Goal: Task Accomplishment & Management: Use online tool/utility

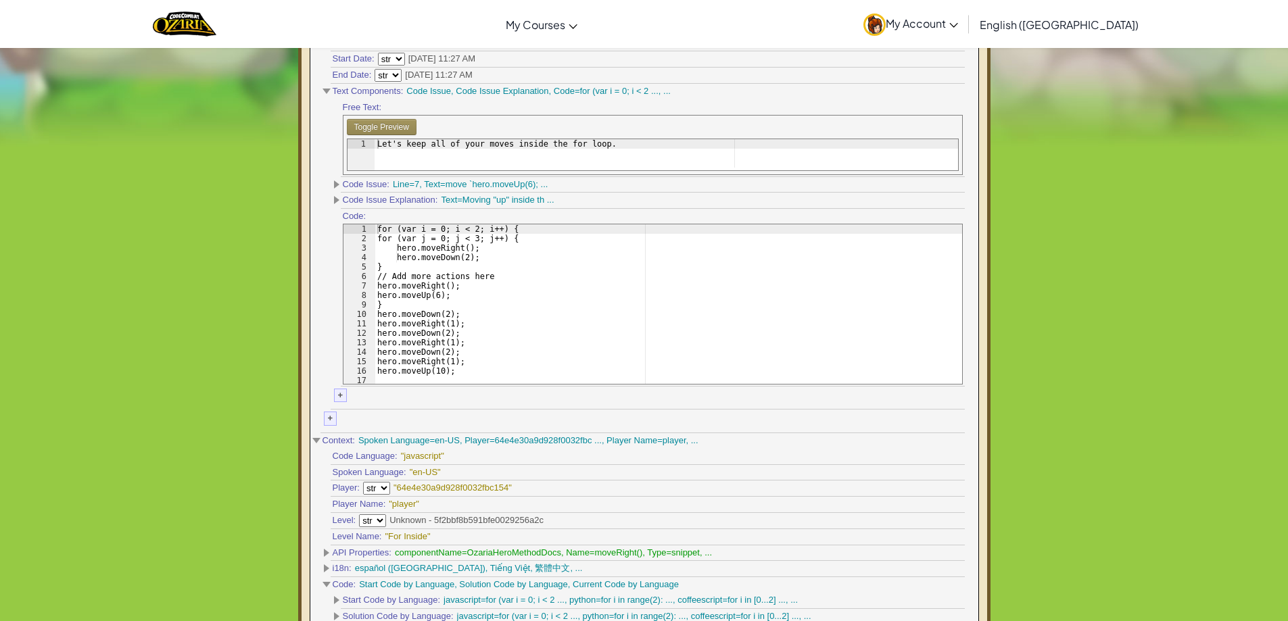
scroll to position [608, 0]
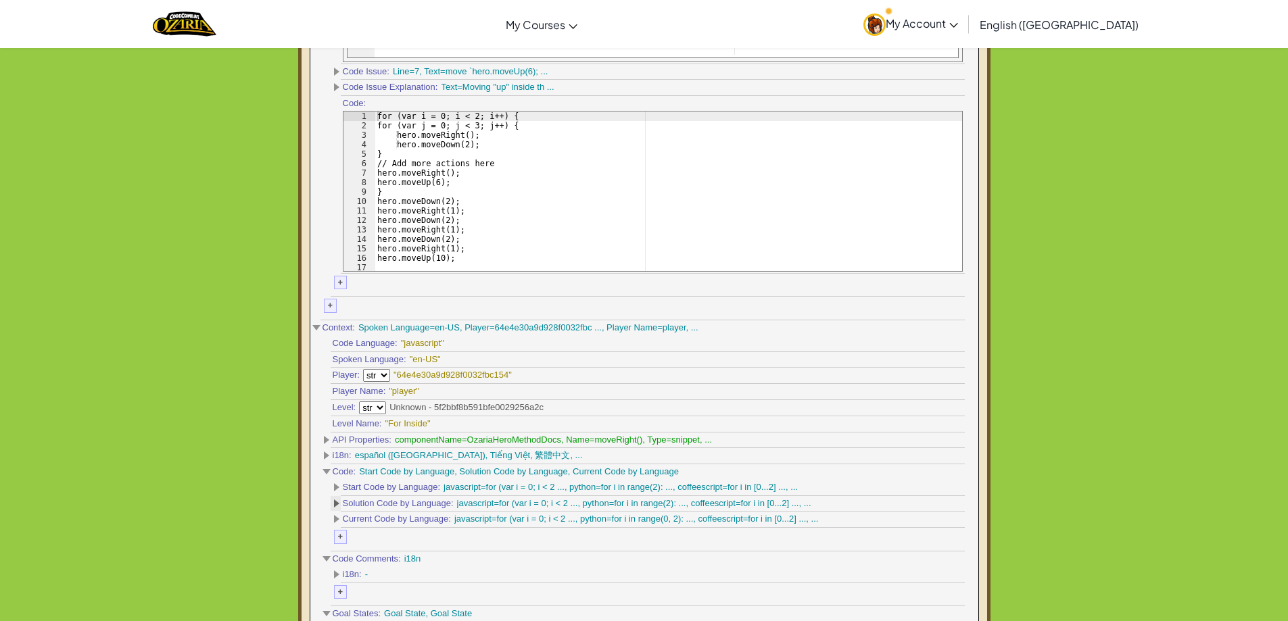
click at [334, 502] on span at bounding box center [336, 504] width 5 height 8
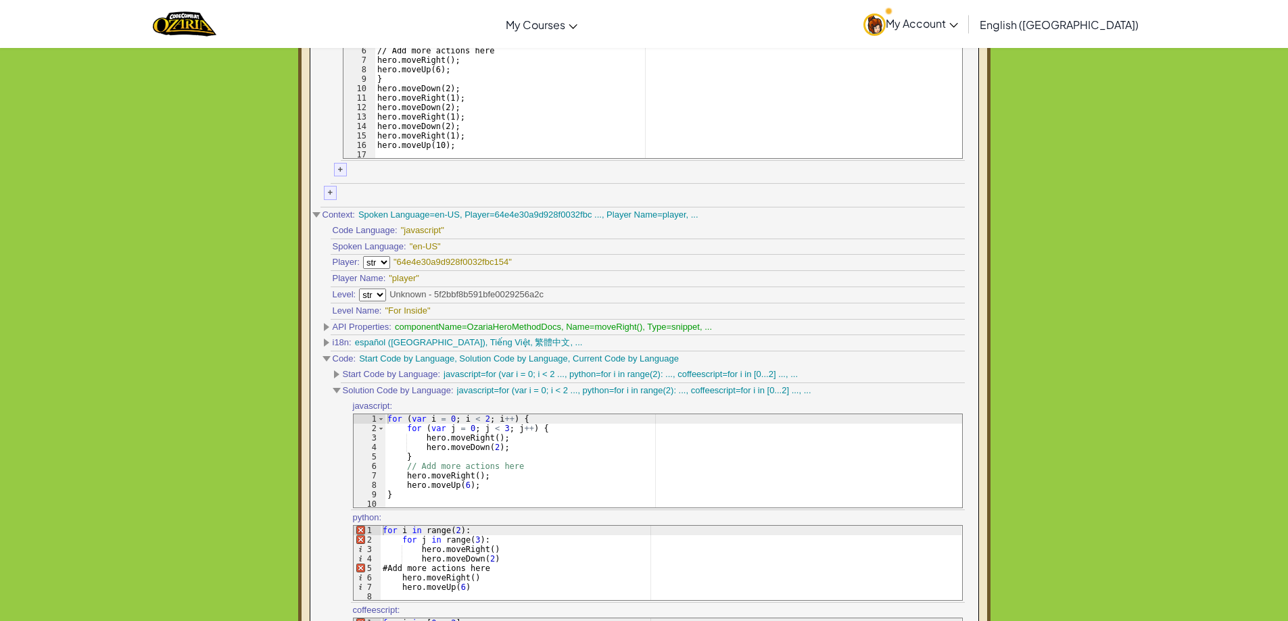
scroll to position [789, 0]
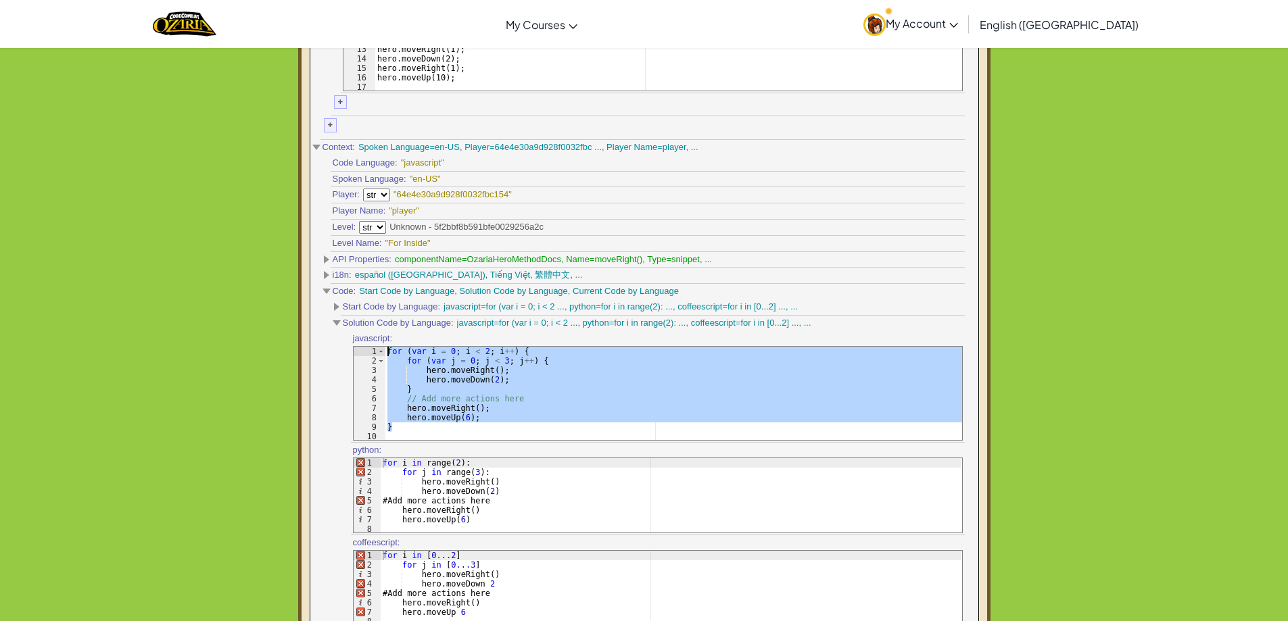
drag, startPoint x: 400, startPoint y: 431, endPoint x: 388, endPoint y: 337, distance: 94.7
click at [387, 340] on div "javascript: } 1 2 3 4 5 6 7 8 9 10 for ( var i = 0 ; i < 2 ; i ++ ) { for ( var…" at bounding box center [658, 386] width 614 height 111
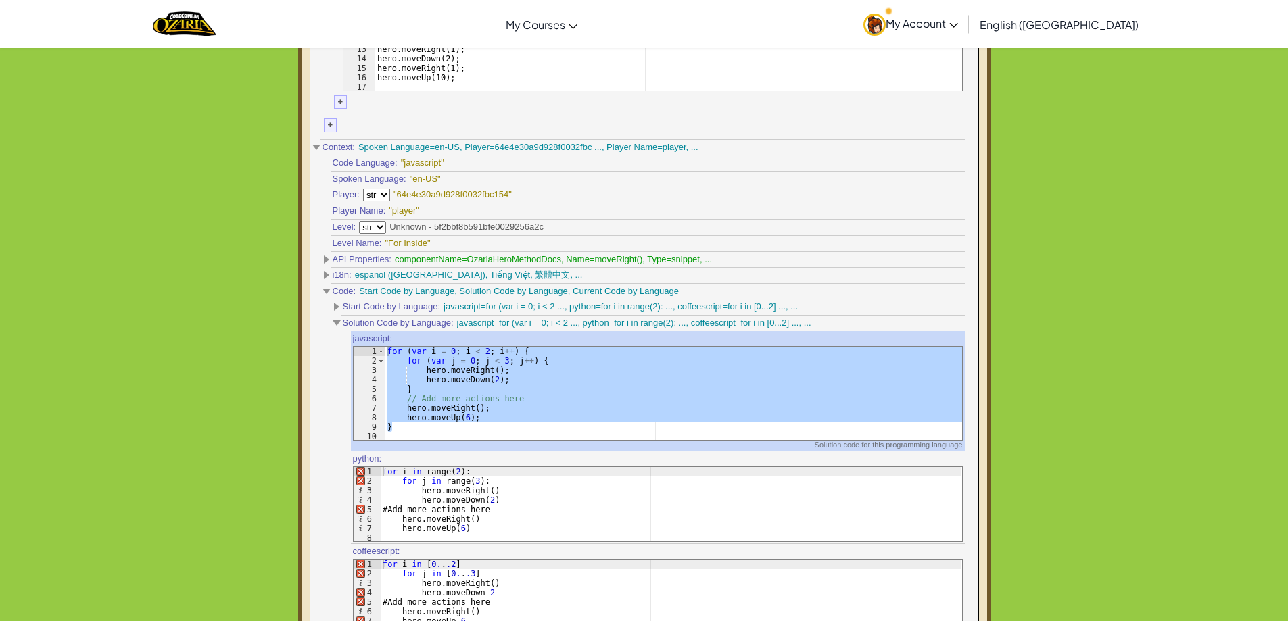
scroll to position [1666, 2]
click at [401, 389] on div "for ( var i = 0 ; i < 2 ; i ++ ) { for ( var j = 0 ; j < 3 ; j ++ ) { hero . mo…" at bounding box center [673, 393] width 577 height 93
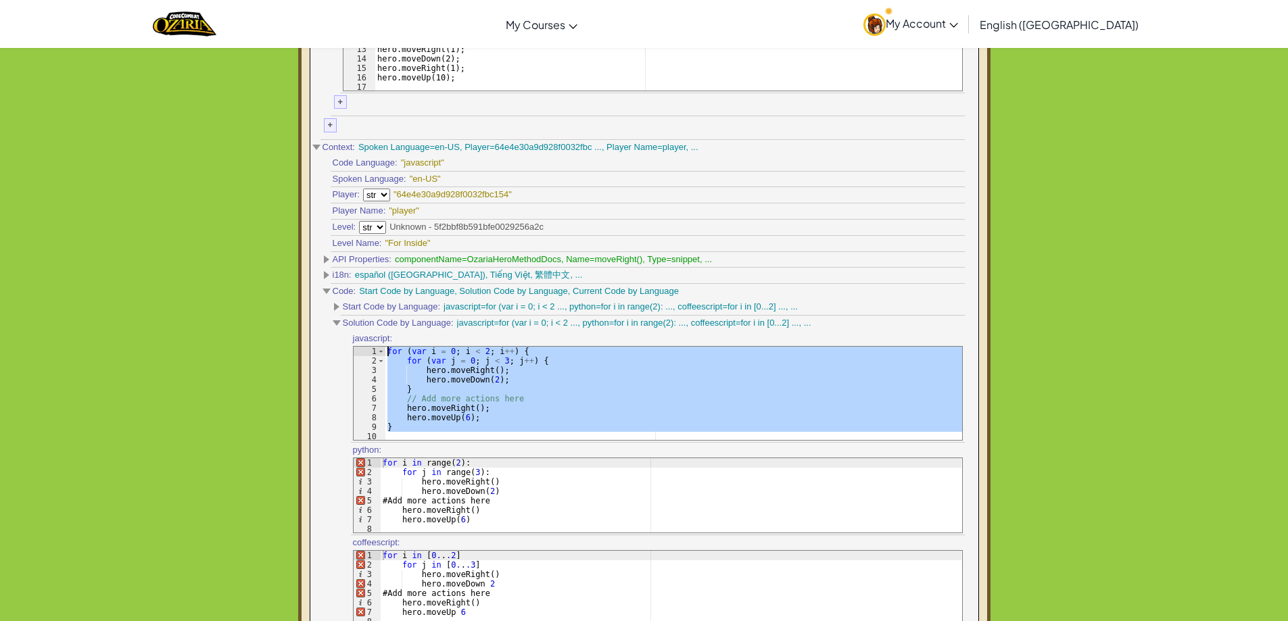
drag, startPoint x: 402, startPoint y: 433, endPoint x: 386, endPoint y: 355, distance: 80.0
click at [386, 355] on div "for ( var i = 0 ; i < 2 ; i ++ ) { for ( var j = 0 ; j < 3 ; j ++ ) { hero . mo…" at bounding box center [673, 404] width 577 height 114
type textarea "for (var i = 0; i < 2; i++) { for (var j = 0; j < 3; j++) {"
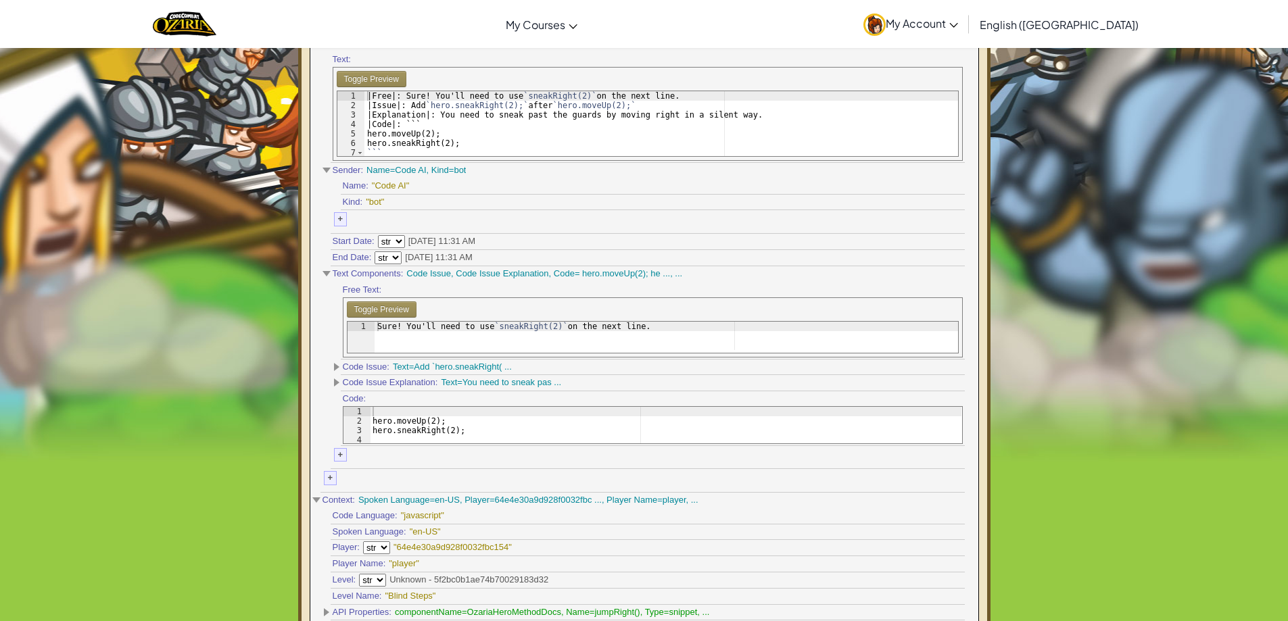
scroll to position [338, 0]
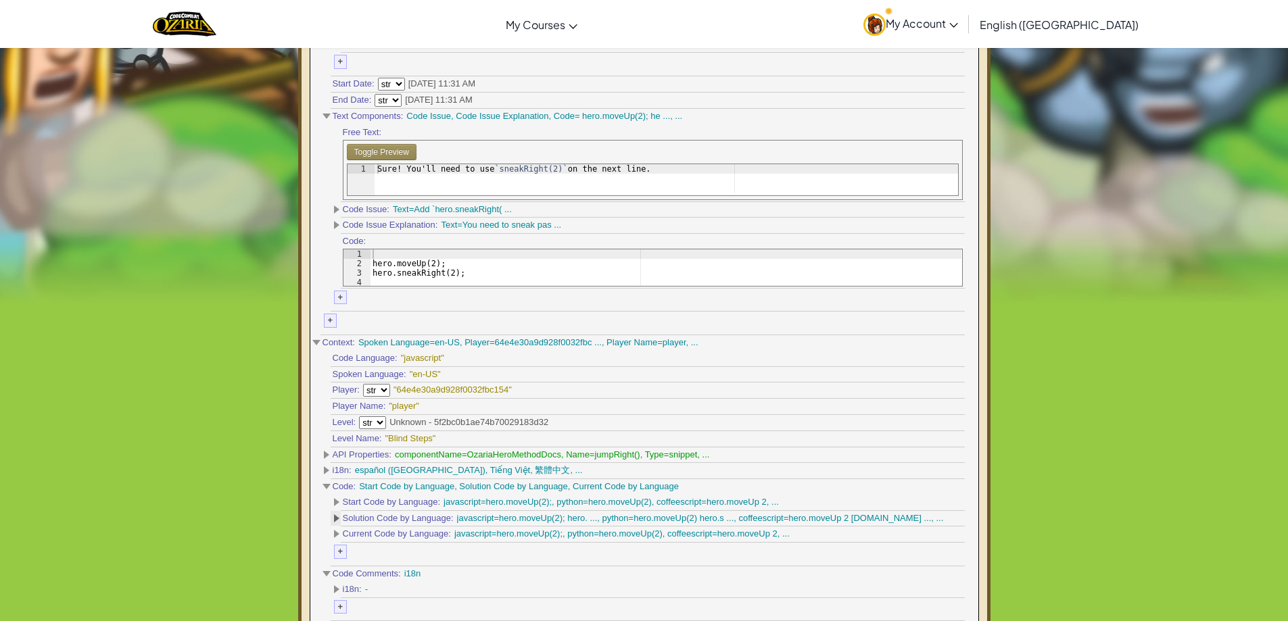
click at [336, 515] on span at bounding box center [336, 518] width 5 height 8
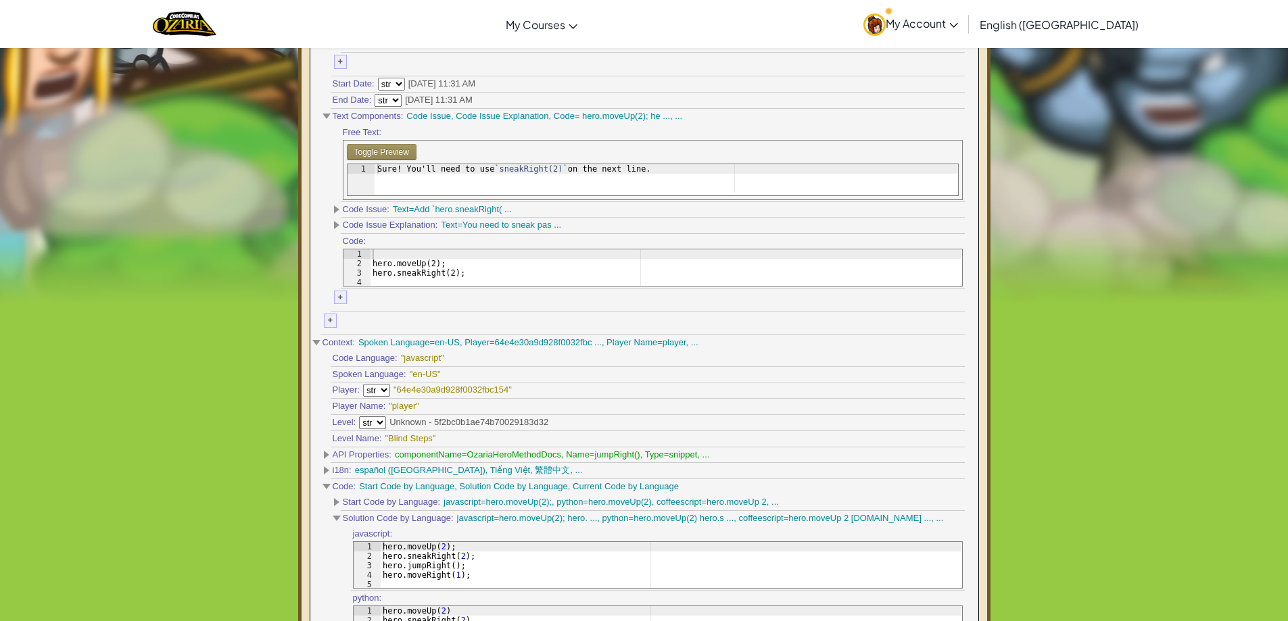
scroll to position [451, 0]
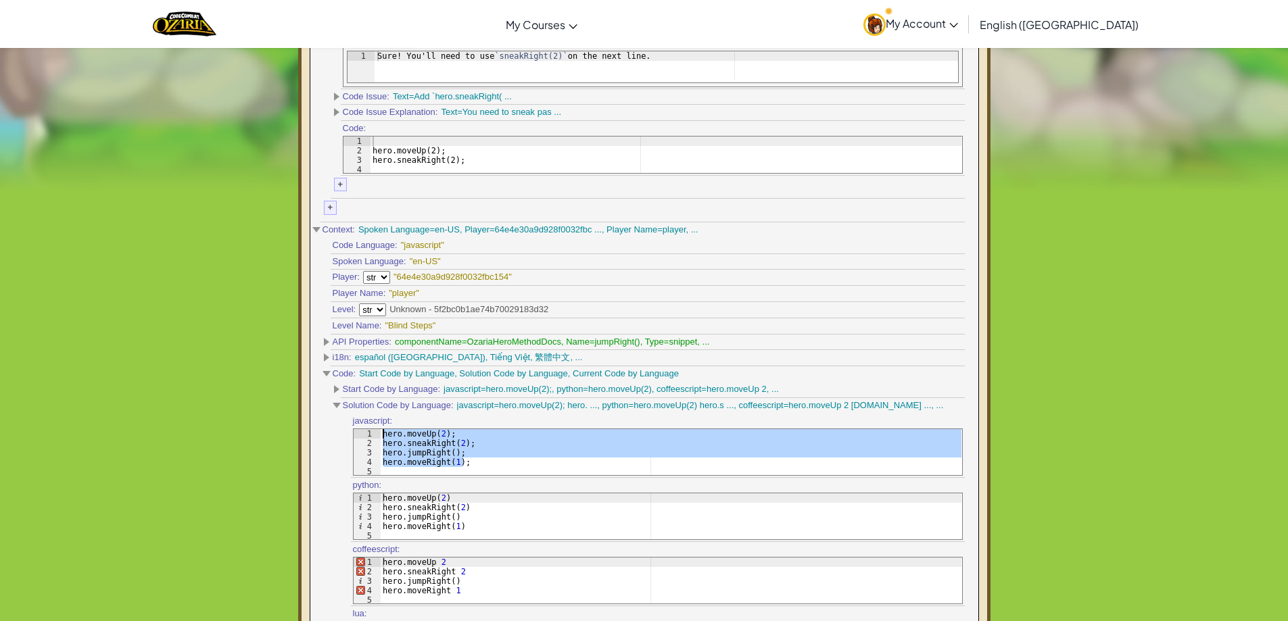
drag, startPoint x: 474, startPoint y: 466, endPoint x: 383, endPoint y: 423, distance: 100.4
click at [383, 423] on div "javascript: hero.moveRight(1); 1 2 3 4 5 hero . moveUp ( 2 ) ; hero . sneakRigh…" at bounding box center [658, 446] width 614 height 64
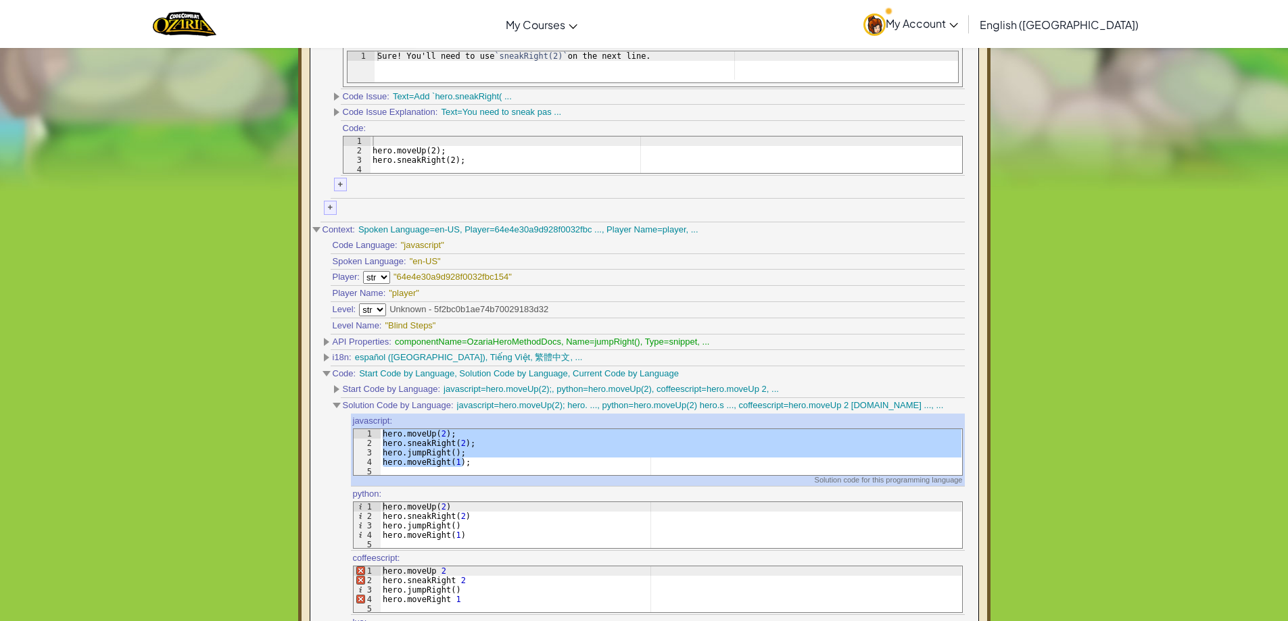
click at [462, 467] on div "hero . moveUp ( 2 ) ; hero . sneakRight ( 2 ) ; hero . jumpRight ( ) ; hero . m…" at bounding box center [670, 452] width 581 height 46
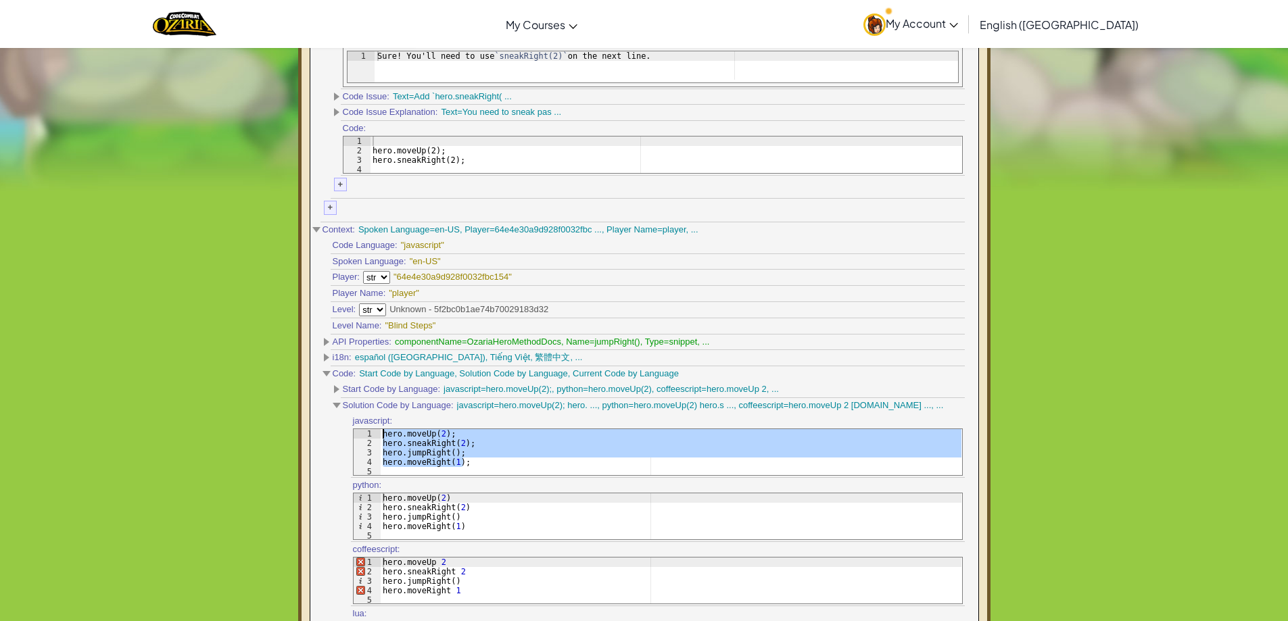
drag, startPoint x: 470, startPoint y: 464, endPoint x: 385, endPoint y: 435, distance: 89.8
click at [385, 435] on div "hero . moveUp ( 2 ) ; hero . sneakRight ( 2 ) ; hero . jumpRight ( ) ; hero . m…" at bounding box center [670, 462] width 581 height 66
type textarea "hero.moveUp(2); hero.sneakRight(2);"
